Goal: Task Accomplishment & Management: Complete application form

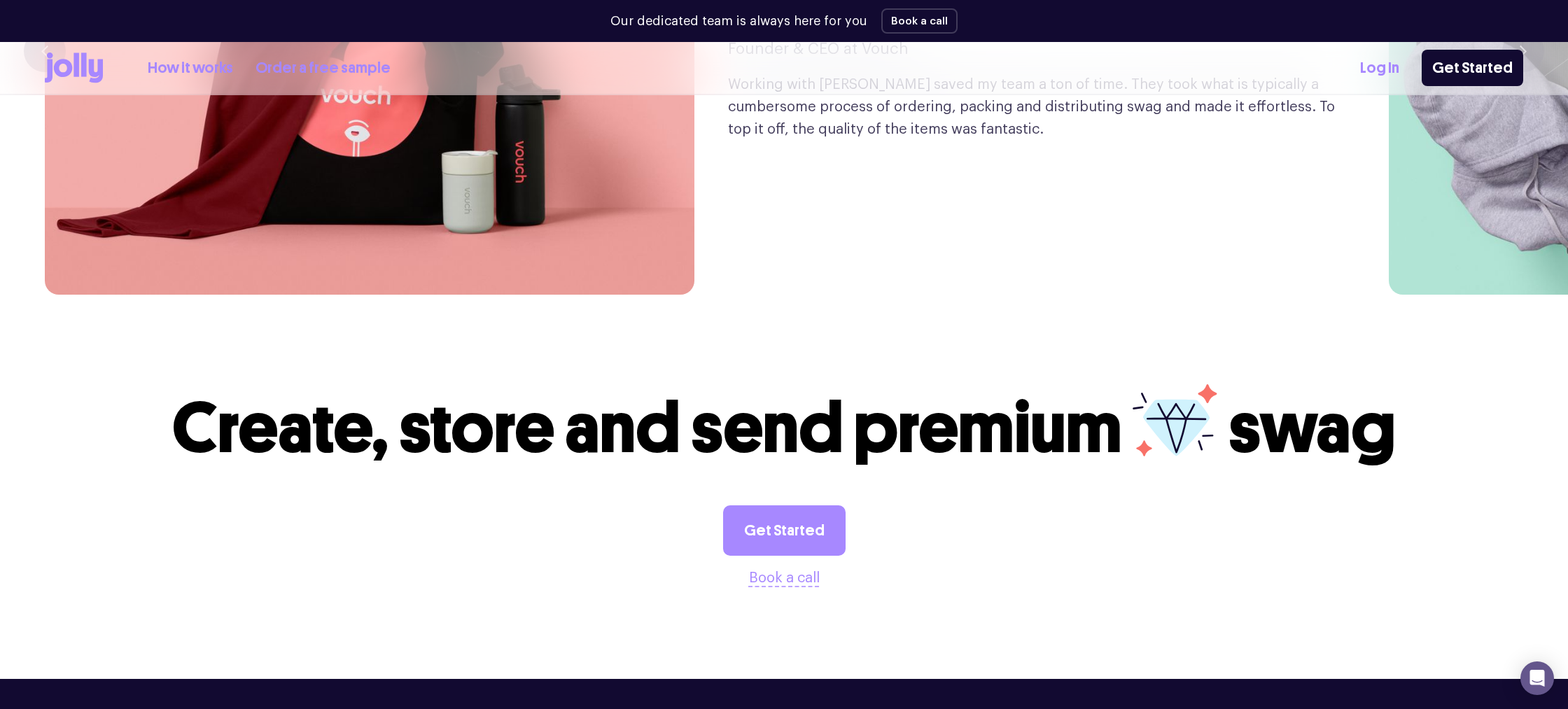
scroll to position [4014, 0]
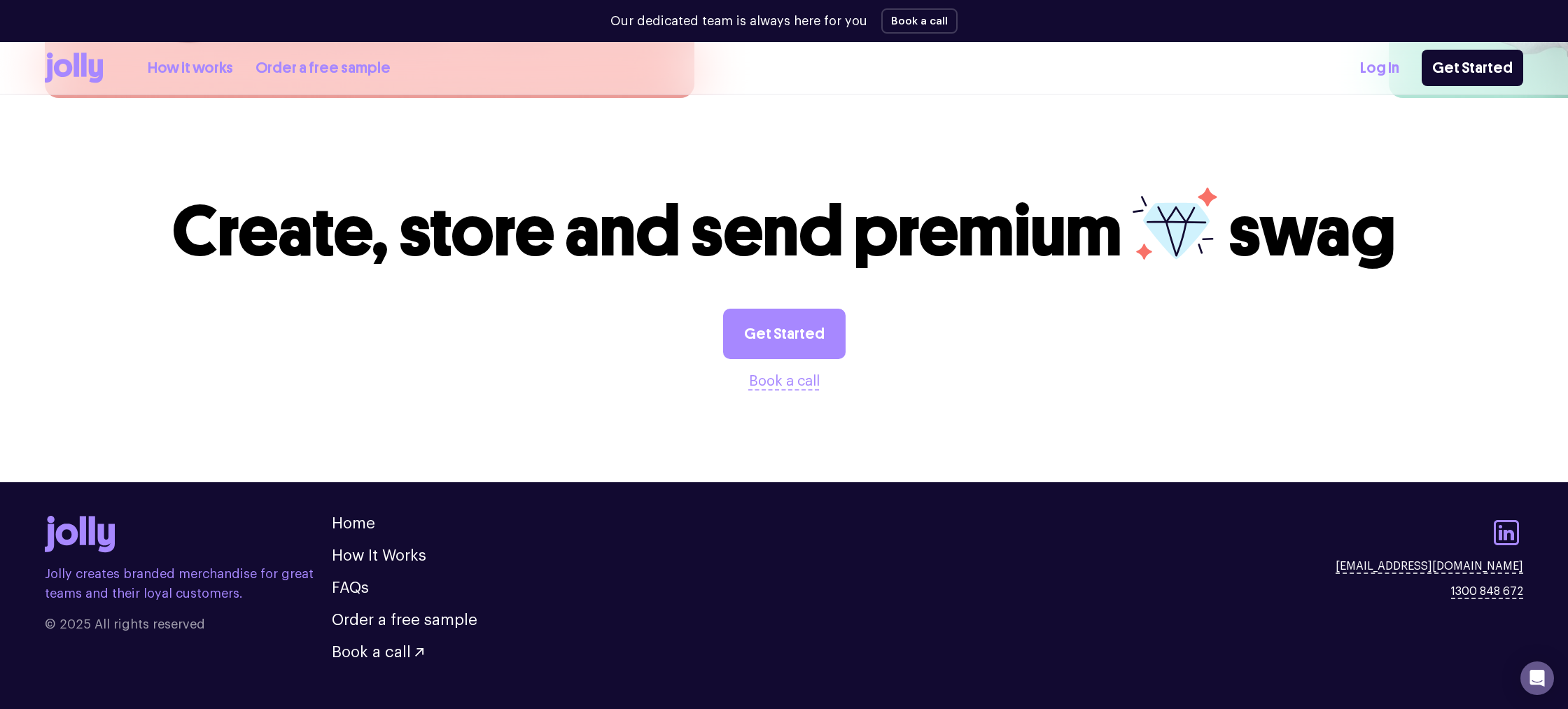
click at [222, 68] on link "How it works" at bounding box center [191, 68] width 85 height 23
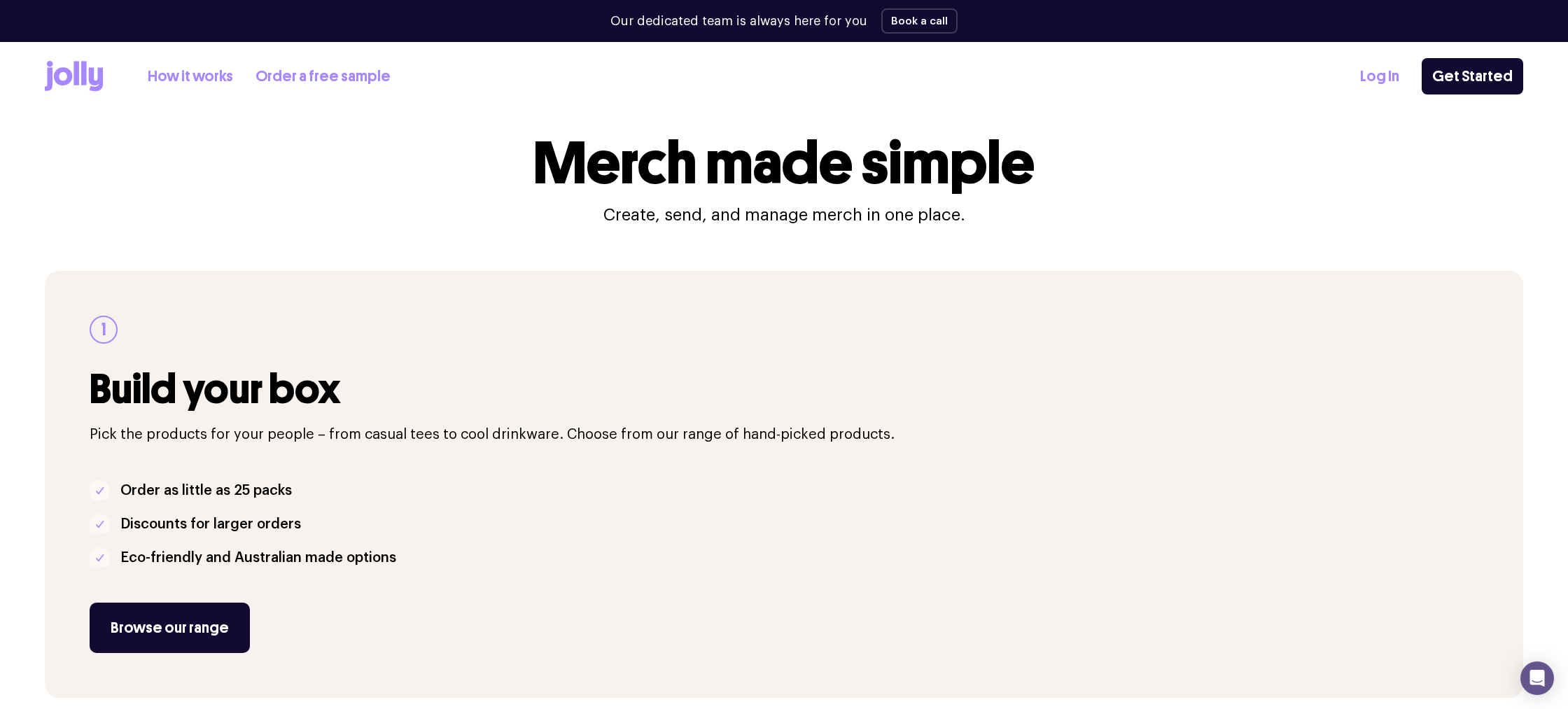
scroll to position [26, 0]
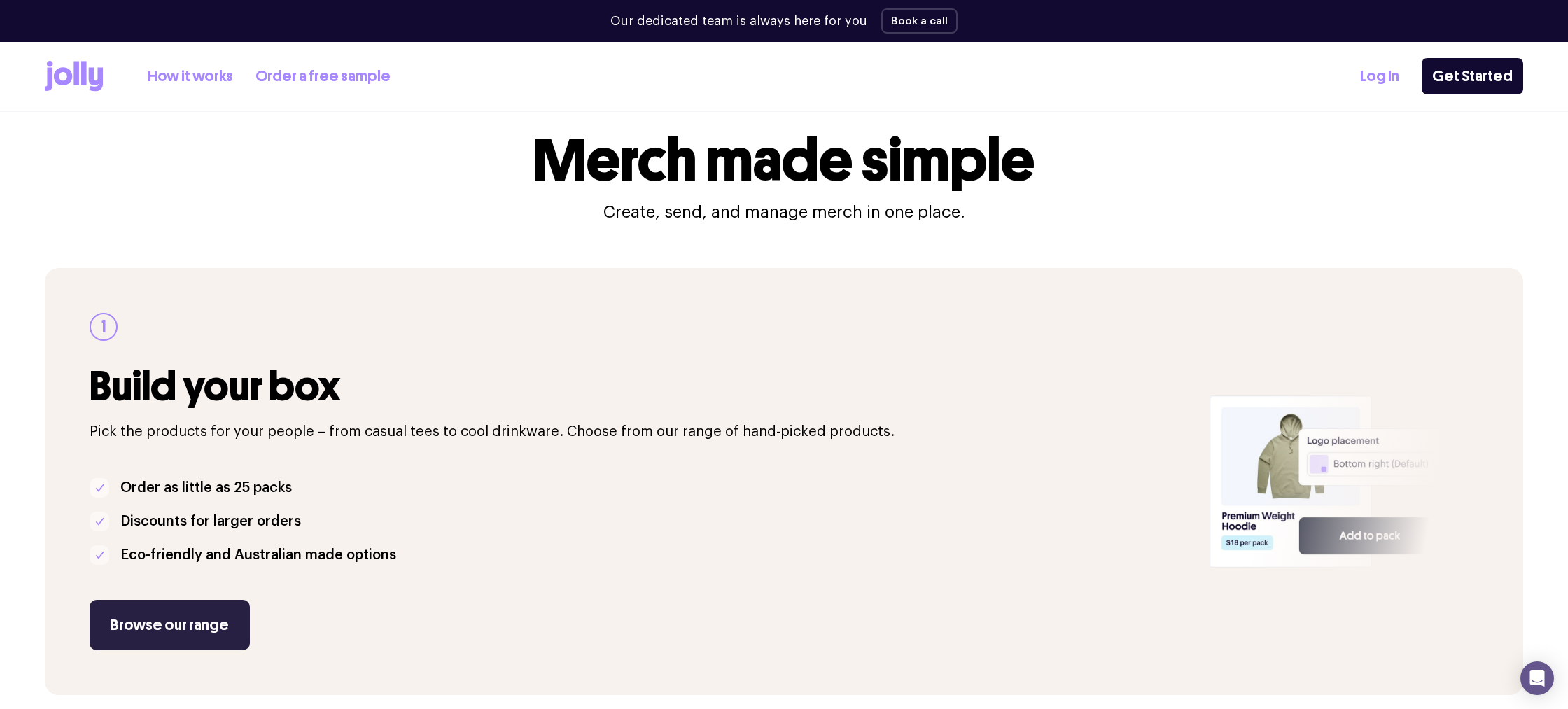
click at [198, 624] on link "Browse our range" at bounding box center [169, 625] width 160 height 51
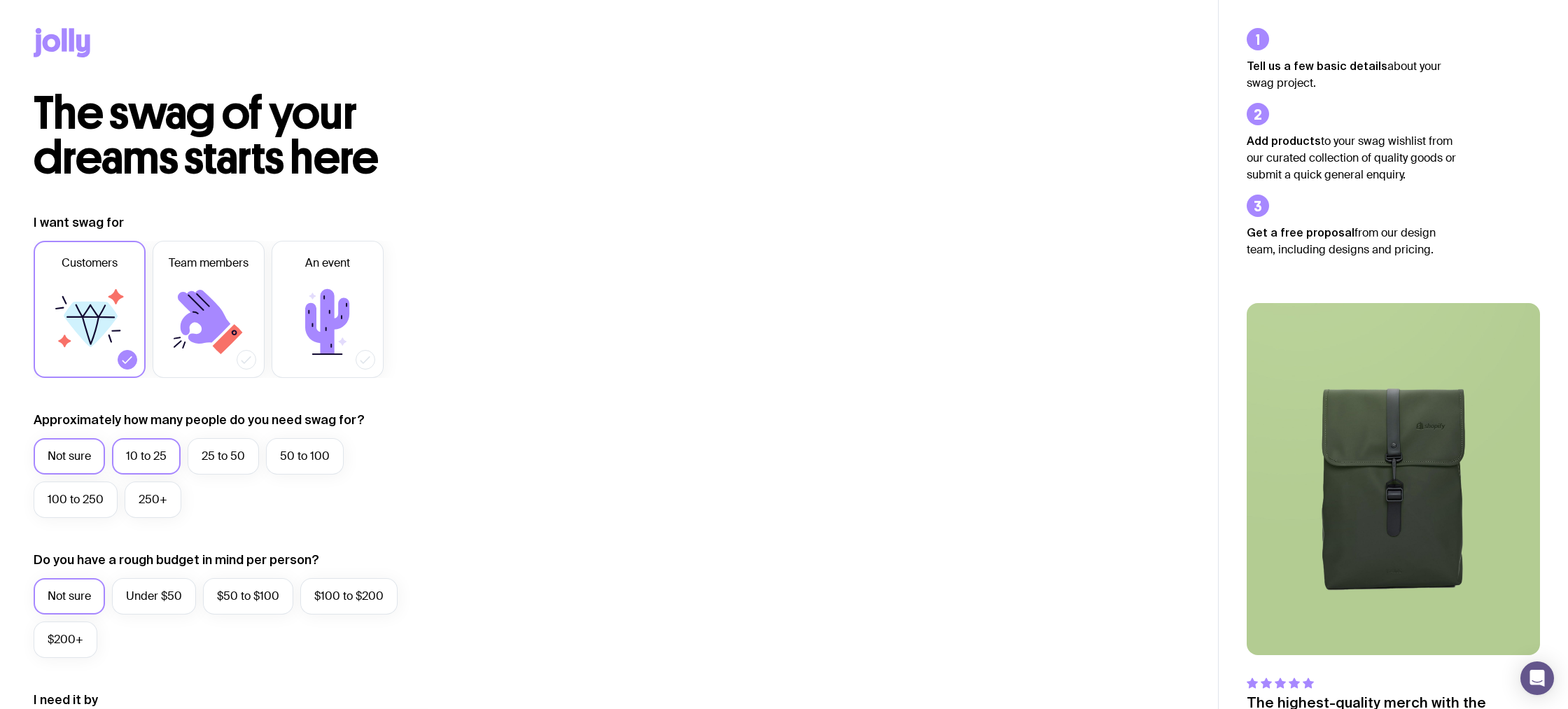
click at [148, 458] on label "10 to 25" at bounding box center [146, 456] width 69 height 37
click at [0, 0] on input "10 to 25" at bounding box center [0, 0] width 0 height 0
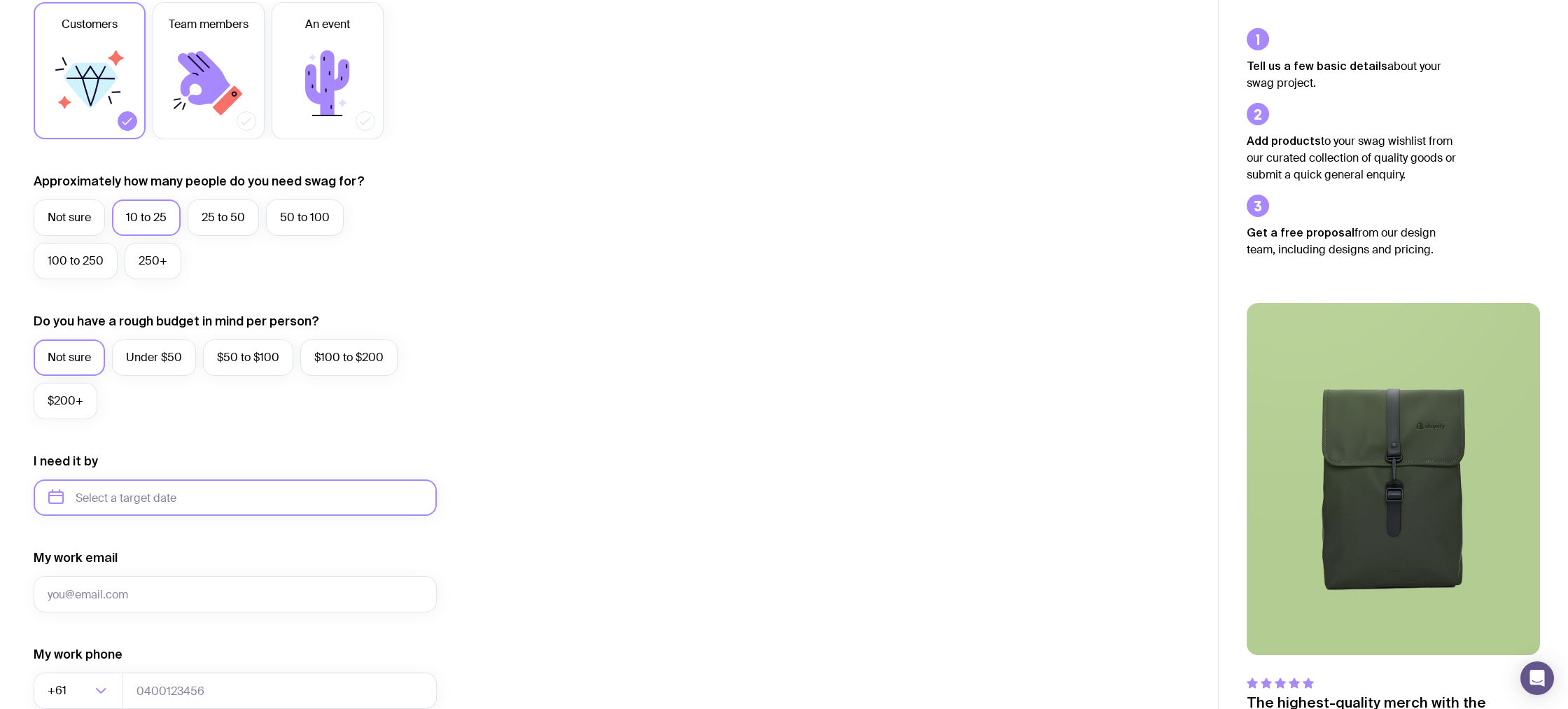
scroll to position [242, 0]
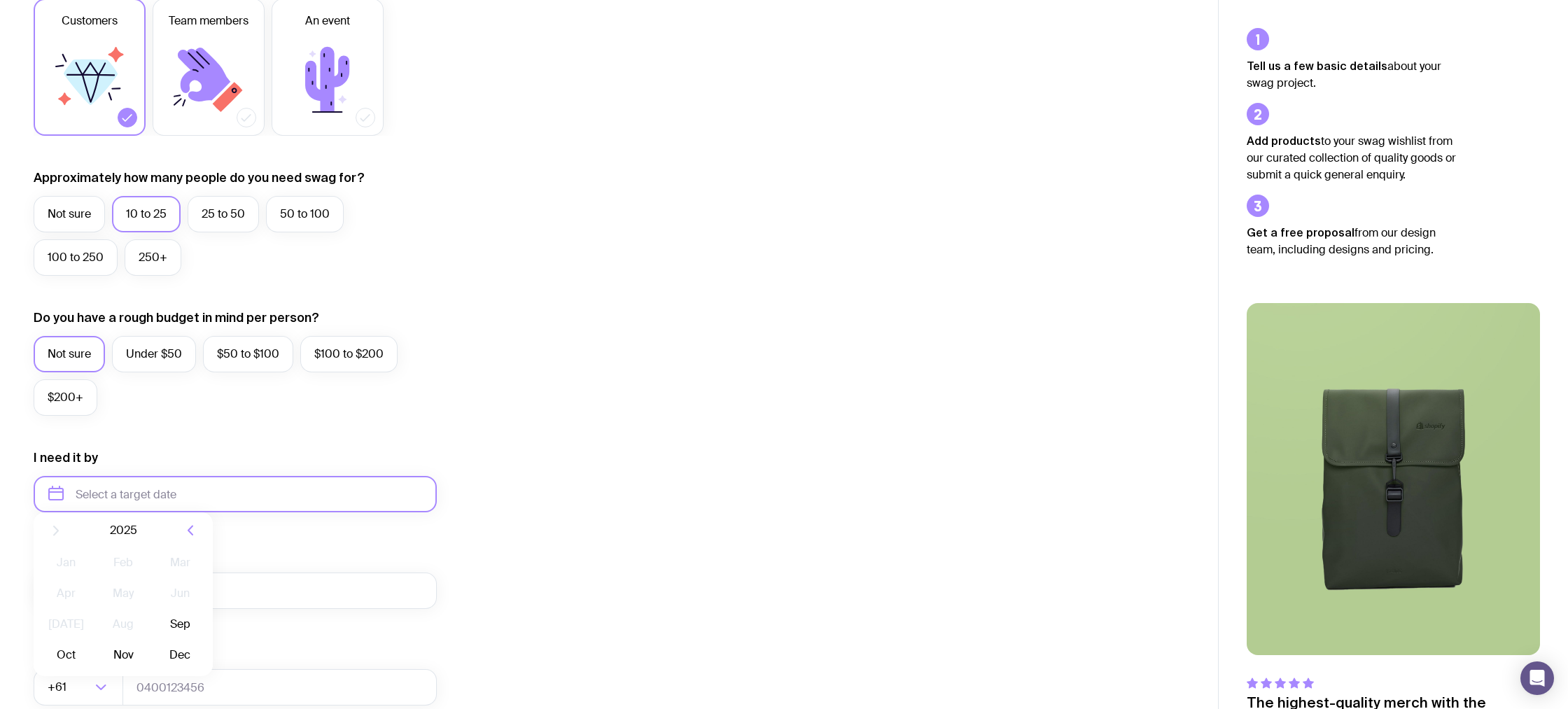
click at [211, 489] on input "text" at bounding box center [235, 494] width 403 height 37
click at [571, 384] on div "I want swag for Customers Team members An event Approximately how many people d…" at bounding box center [609, 429] width 1151 height 914
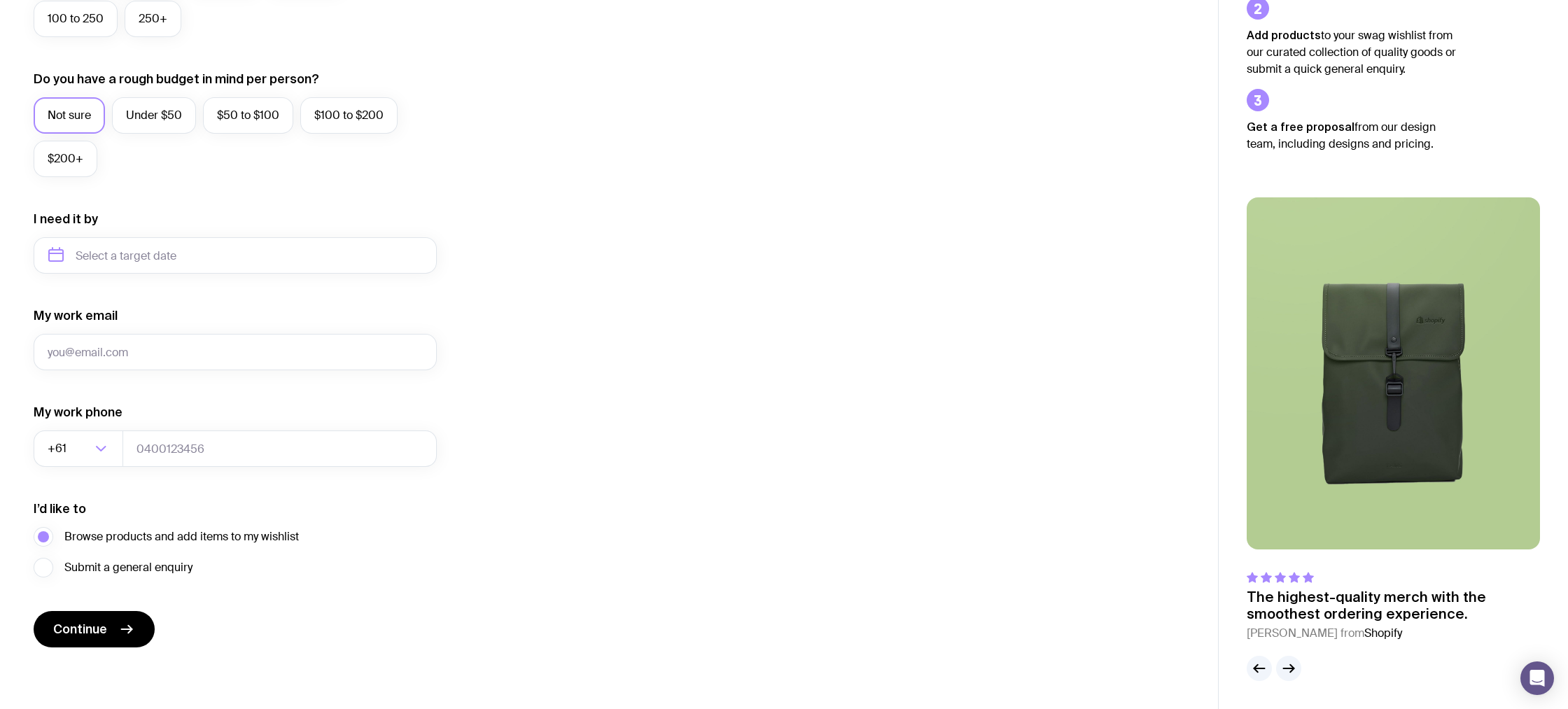
scroll to position [0, 0]
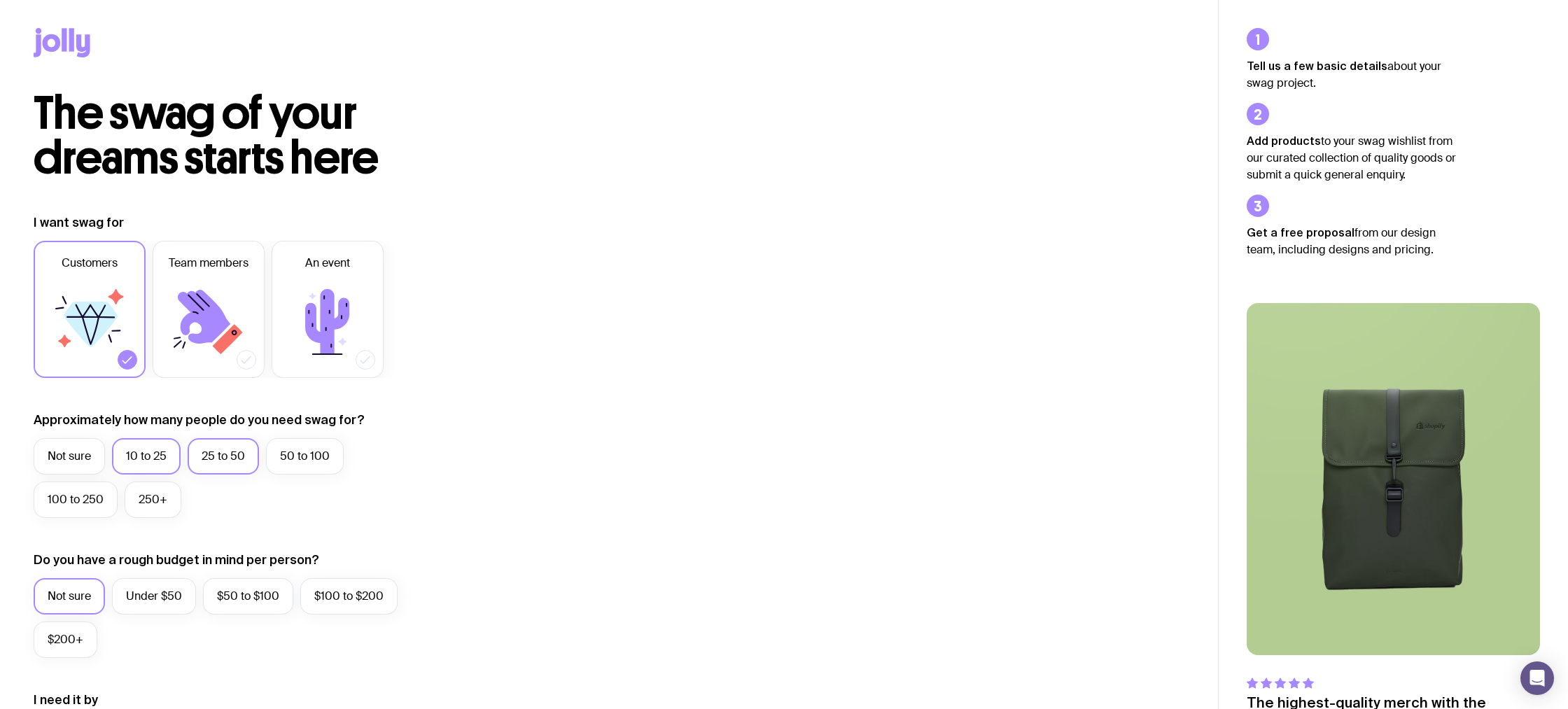
click at [234, 449] on label "25 to 50" at bounding box center [224, 456] width 72 height 37
click at [0, 0] on input "25 to 50" at bounding box center [0, 0] width 0 height 0
click at [306, 453] on label "50 to 100" at bounding box center [305, 456] width 78 height 37
click at [0, 0] on input "50 to 100" at bounding box center [0, 0] width 0 height 0
click at [123, 444] on label "10 to 25" at bounding box center [146, 456] width 69 height 37
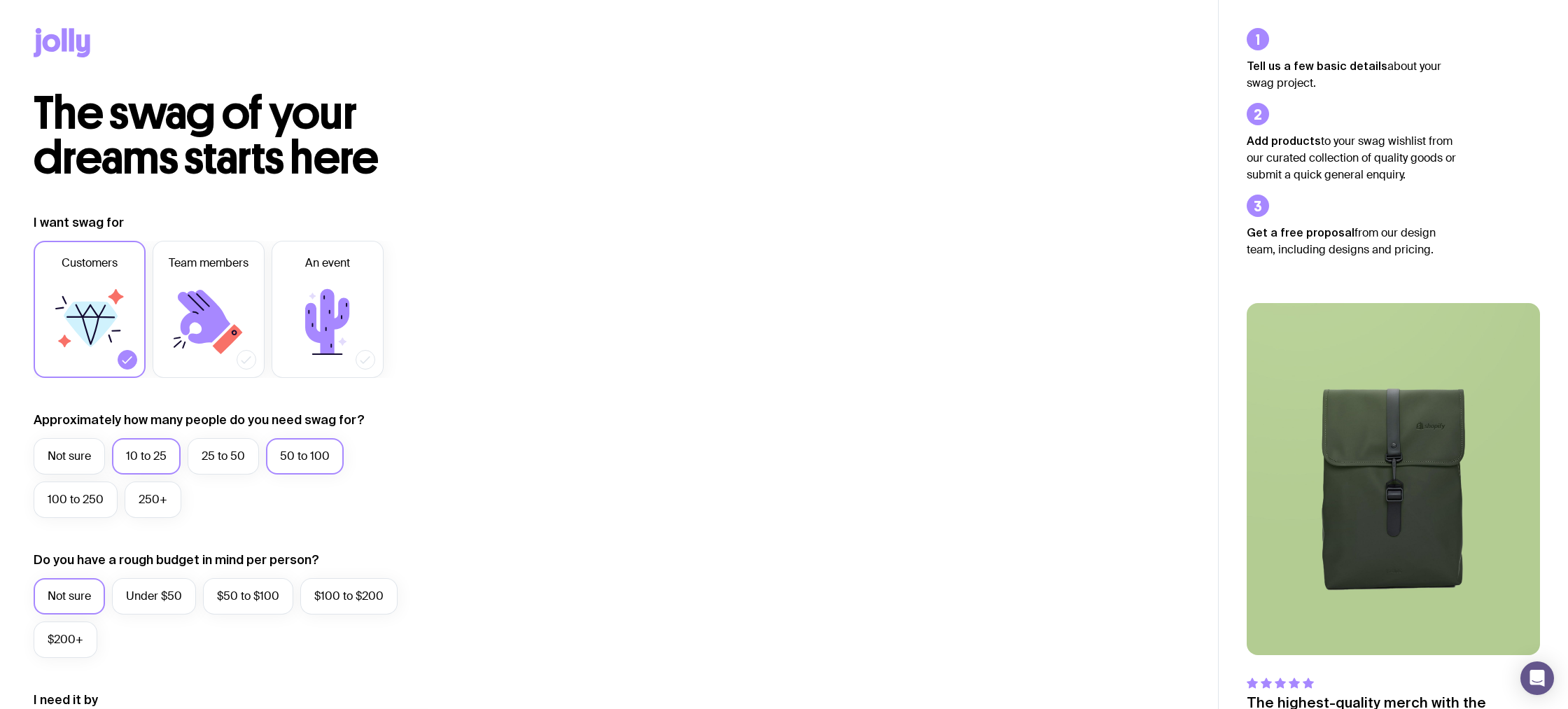
click at [0, 0] on input "10 to 25" at bounding box center [0, 0] width 0 height 0
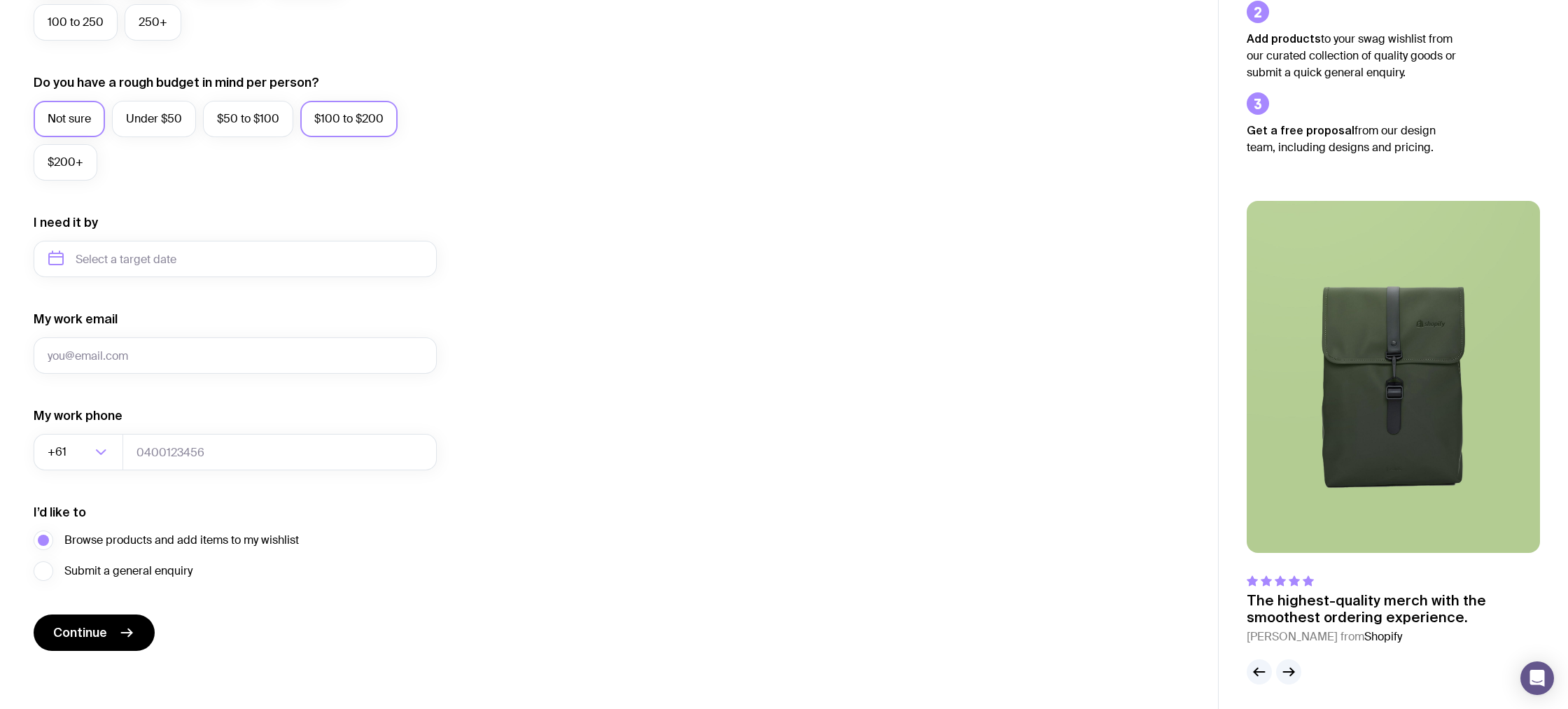
scroll to position [481, 0]
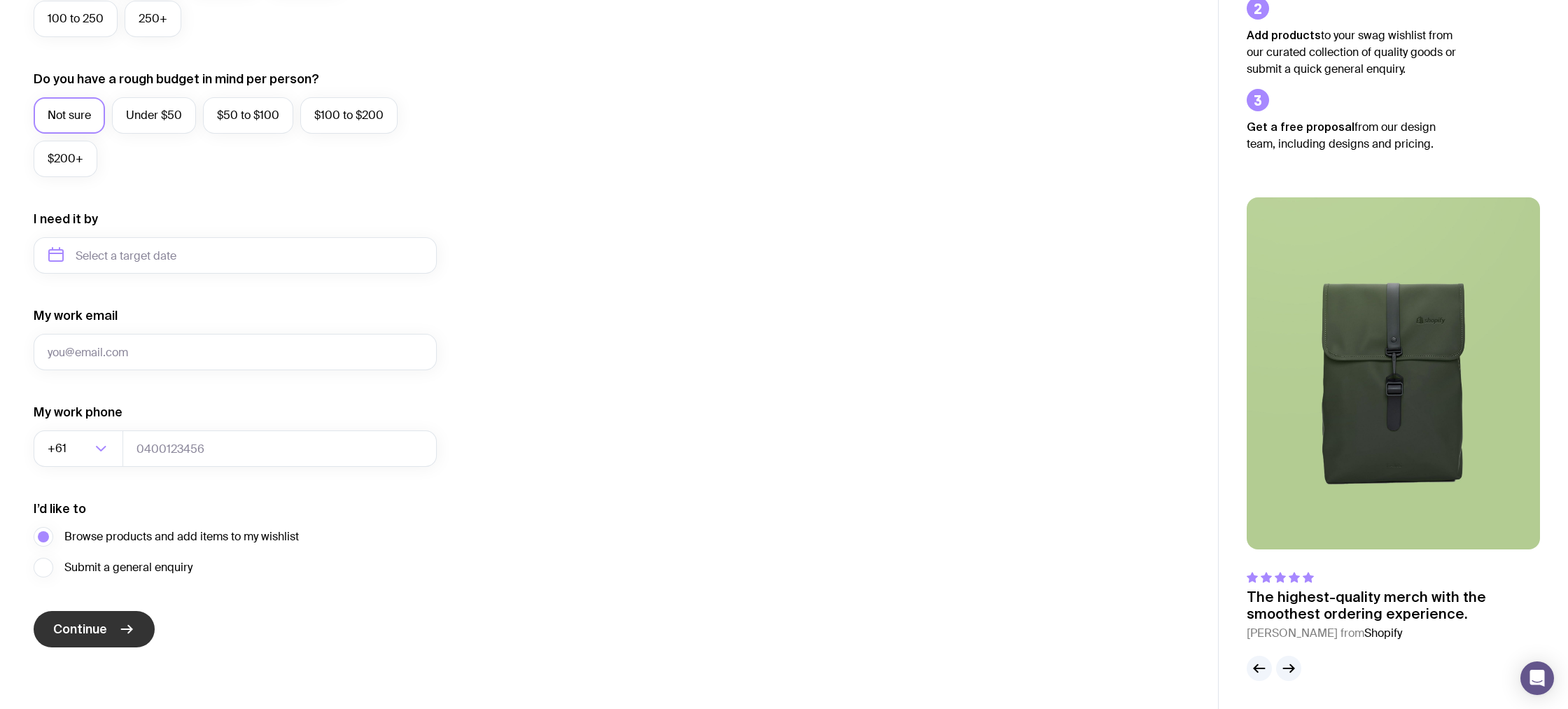
click at [86, 624] on span "Continue" at bounding box center [80, 629] width 54 height 17
click at [667, 419] on div "I want swag for Customers Team members An event Approximately how many people d…" at bounding box center [609, 191] width 1151 height 914
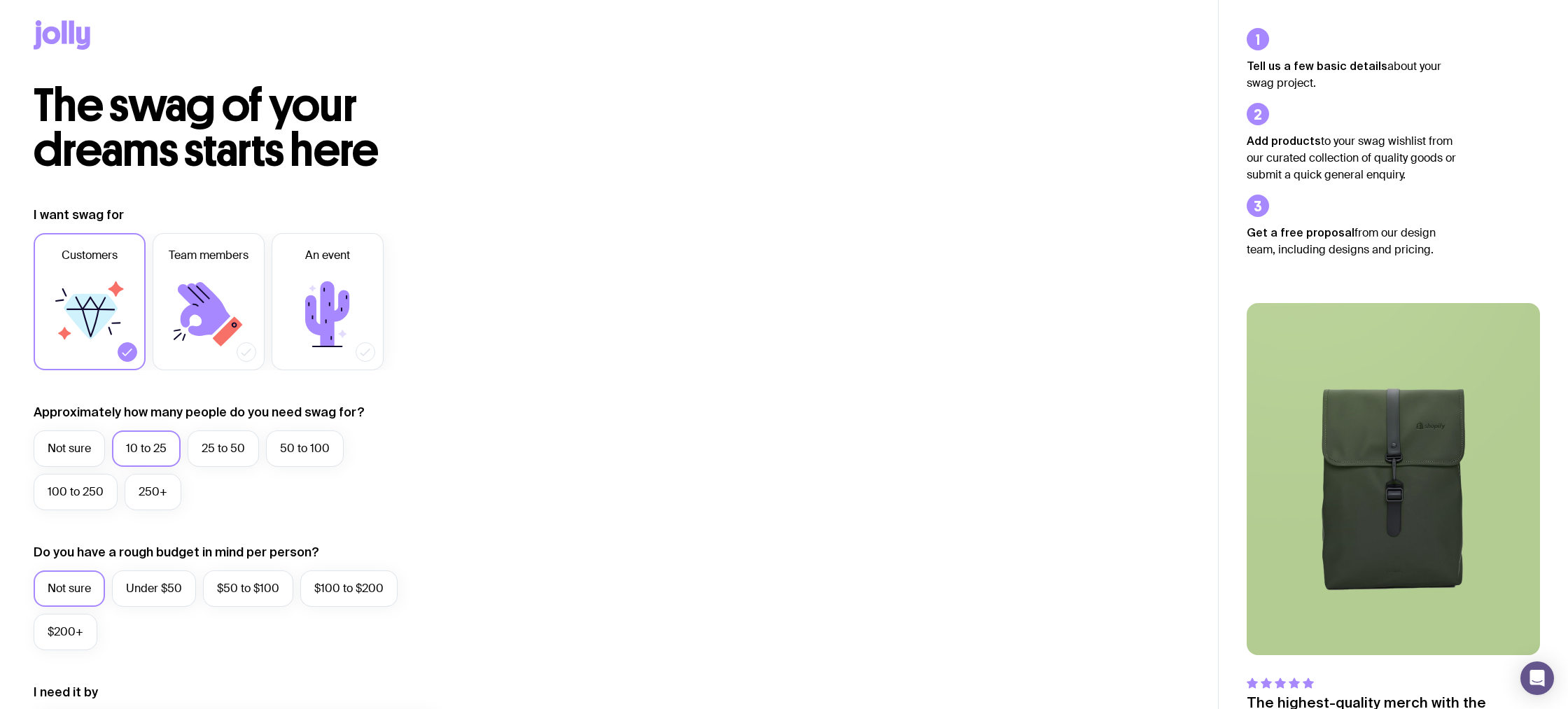
scroll to position [0, 0]
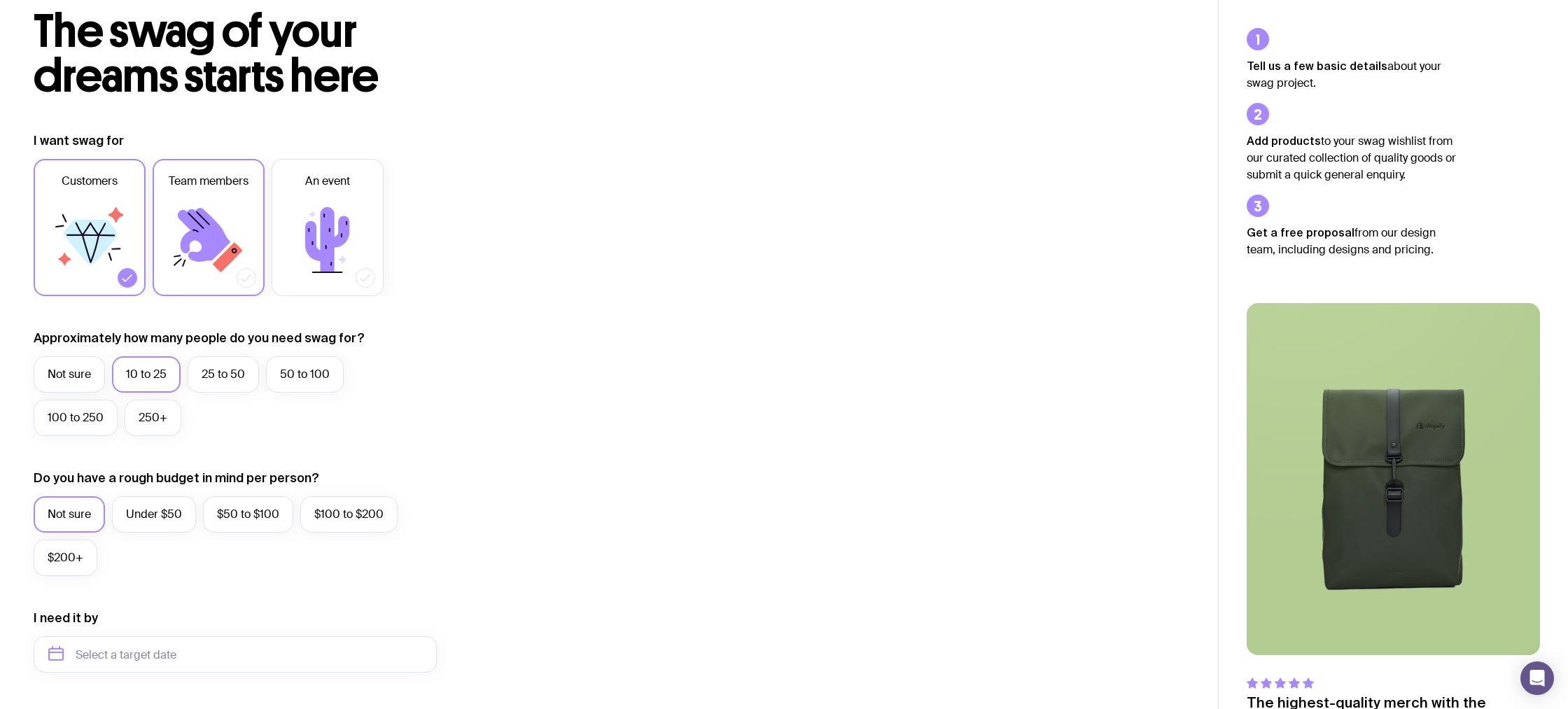
click at [157, 231] on label "Team members" at bounding box center [209, 227] width 112 height 137
click at [0, 0] on input "Team members" at bounding box center [0, 0] width 0 height 0
click at [319, 235] on icon at bounding box center [327, 240] width 84 height 84
click at [0, 0] on input "An event" at bounding box center [0, 0] width 0 height 0
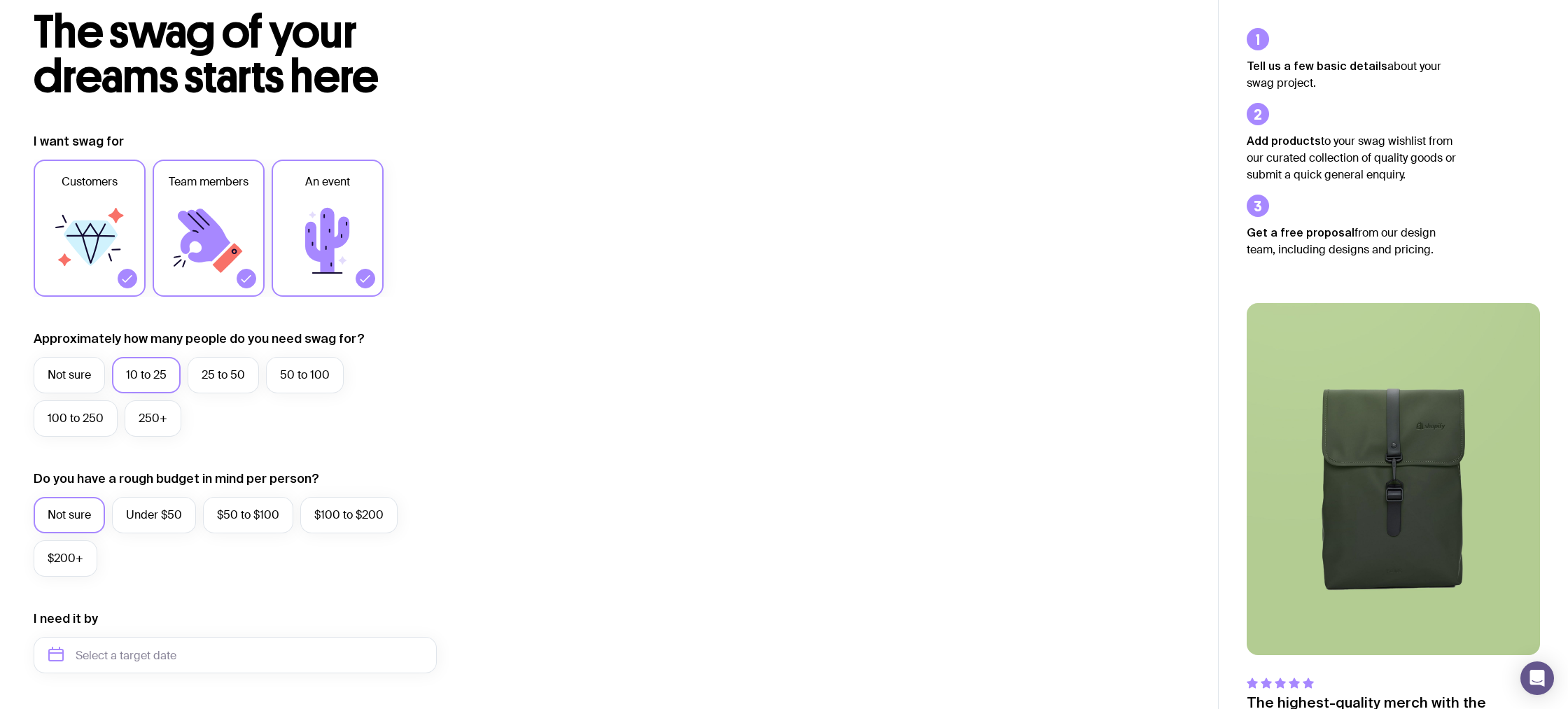
drag, startPoint x: 207, startPoint y: 233, endPoint x: 335, endPoint y: 236, distance: 128.0
click at [207, 233] on icon at bounding box center [204, 235] width 53 height 54
click at [0, 0] on input "Team members" at bounding box center [0, 0] width 0 height 0
click at [335, 236] on icon at bounding box center [327, 240] width 44 height 66
click at [0, 0] on input "An event" at bounding box center [0, 0] width 0 height 0
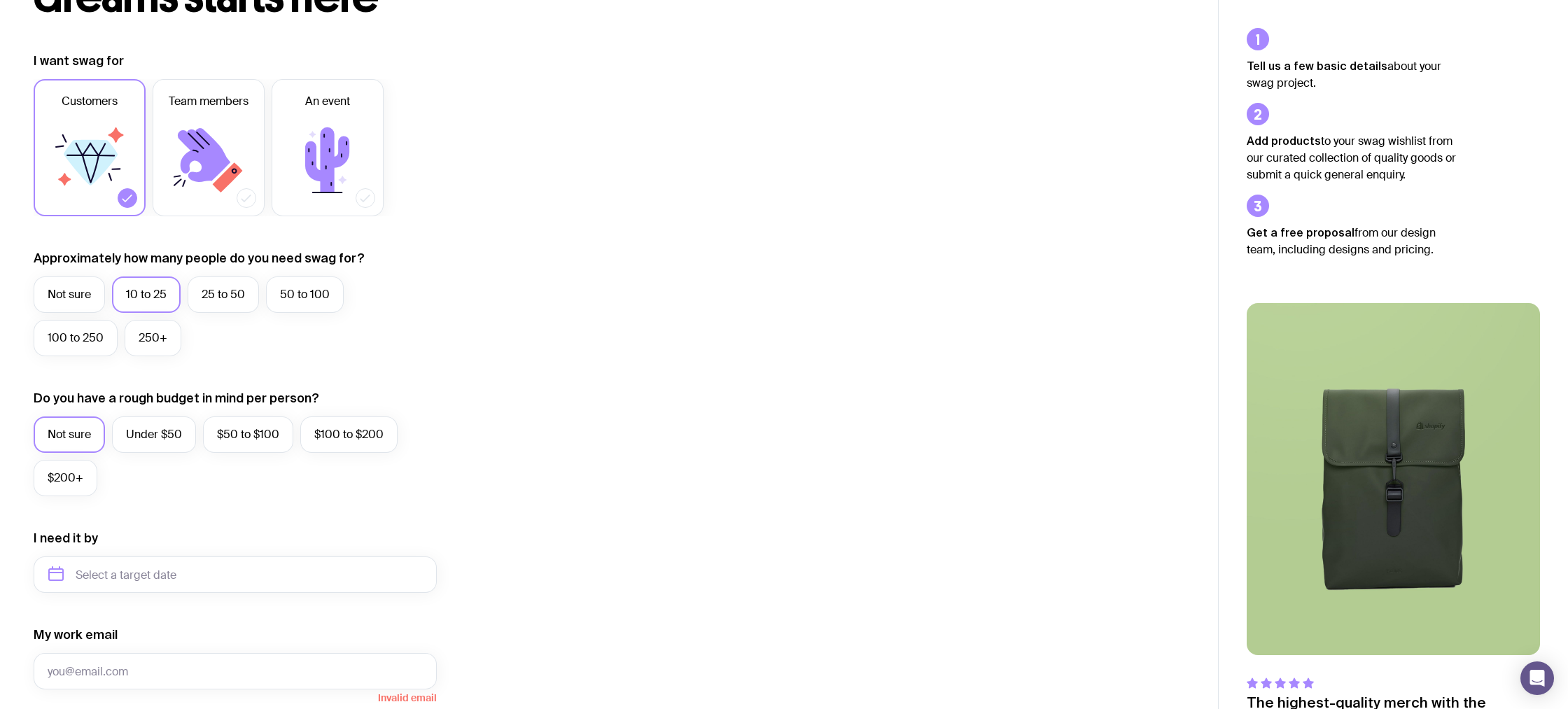
scroll to position [481, 0]
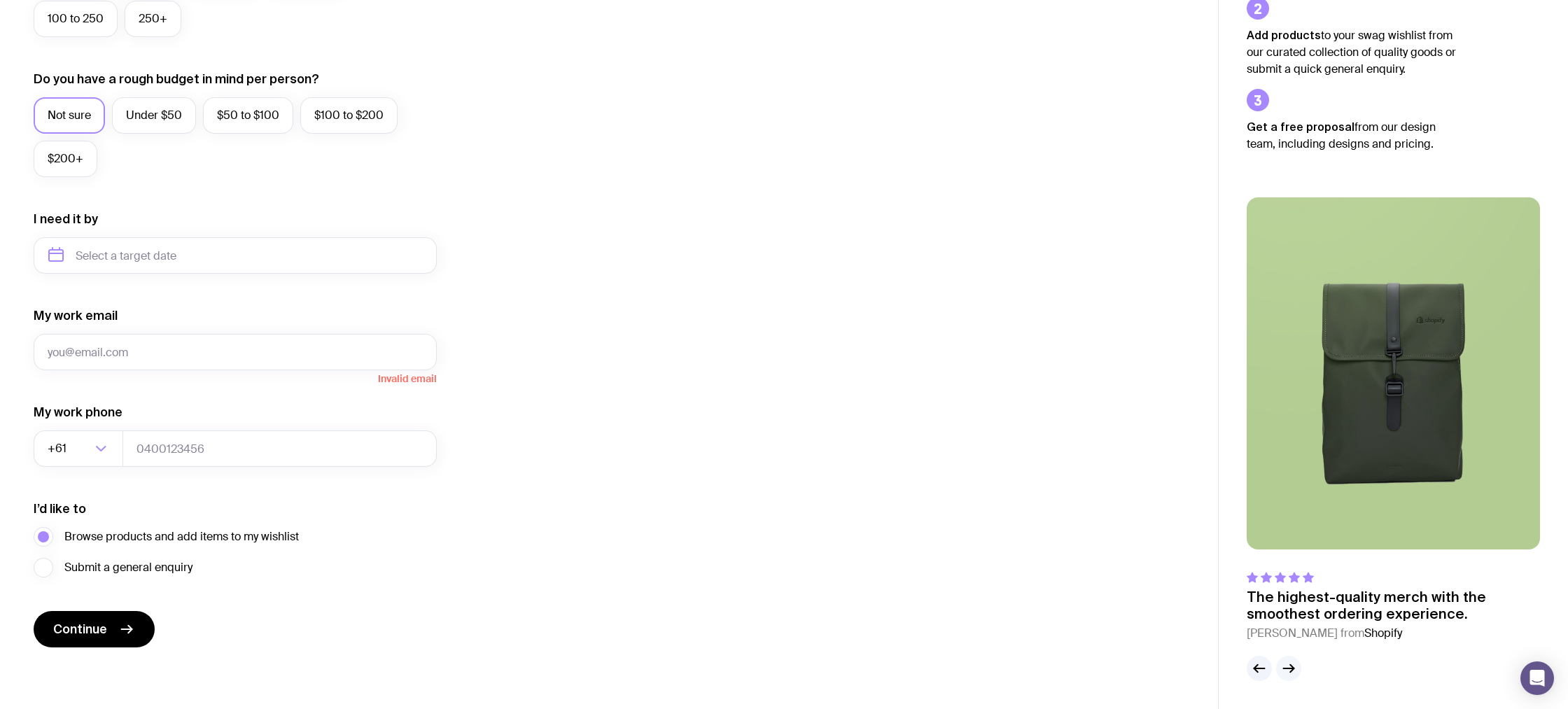
click at [1282, 673] on icon "button" at bounding box center [1288, 667] width 17 height 17
